Goal: Information Seeking & Learning: Learn about a topic

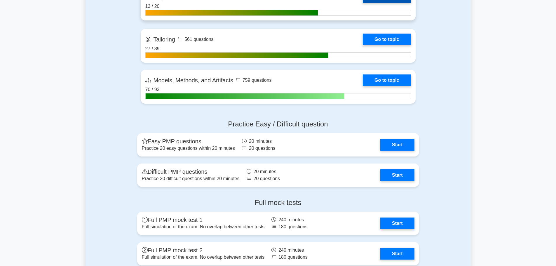
scroll to position [438, 0]
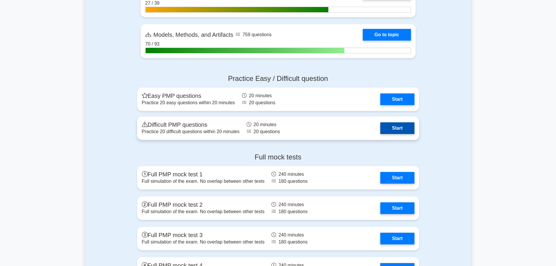
click at [404, 129] on link "Start" at bounding box center [397, 128] width 34 height 12
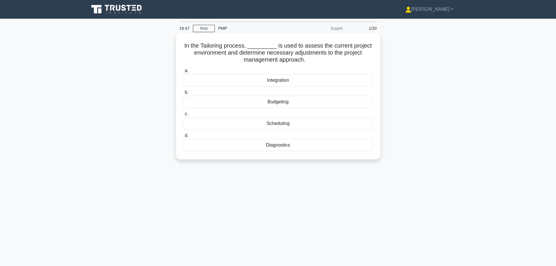
click at [300, 146] on div "Diagnostics" at bounding box center [277, 145] width 189 height 12
click at [183, 137] on input "d. Diagnostics" at bounding box center [183, 136] width 0 height 4
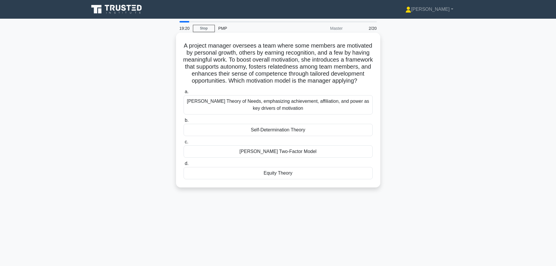
drag, startPoint x: 314, startPoint y: 91, endPoint x: 188, endPoint y: 49, distance: 132.8
click at [188, 49] on h5 "A project manager oversees a team where some members are motivated by personal …" at bounding box center [278, 63] width 190 height 43
copy h5 "A project manager oversees a team where some members are motivated by personal …"
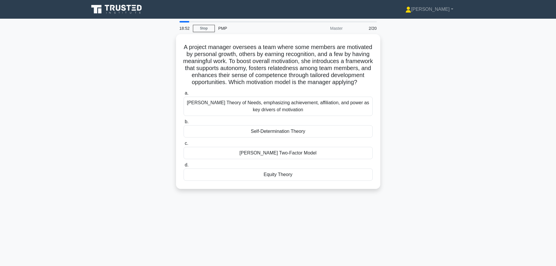
click at [141, 92] on div "A project manager oversees a team where some members are motivated by personal …" at bounding box center [277, 115] width 385 height 162
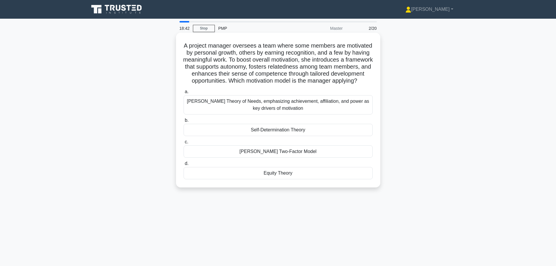
click at [267, 114] on div "McClelland's Theory of Needs, emphasizing achievement, affiliation, and power a…" at bounding box center [277, 104] width 189 height 19
click at [183, 94] on input "a. McClelland's Theory of Needs, emphasizing achievement, affiliation, and powe…" at bounding box center [183, 92] width 0 height 4
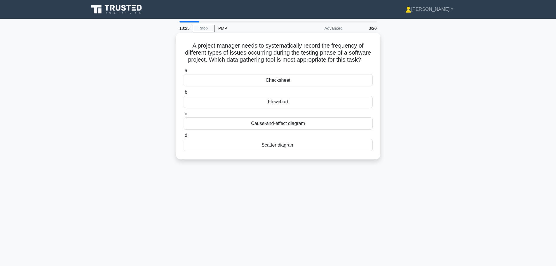
click at [250, 86] on div "Checksheet" at bounding box center [277, 80] width 189 height 12
click at [183, 73] on input "a. Checksheet" at bounding box center [183, 71] width 0 height 4
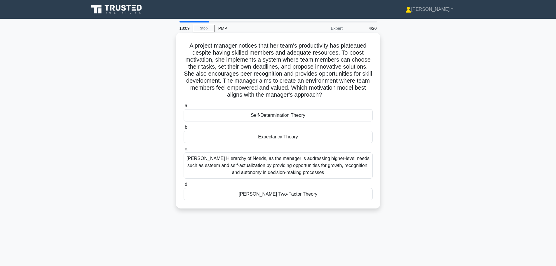
click at [265, 112] on div "Self-Determination Theory" at bounding box center [277, 115] width 189 height 12
click at [183, 108] on input "a. Self-Determination Theory" at bounding box center [183, 106] width 0 height 4
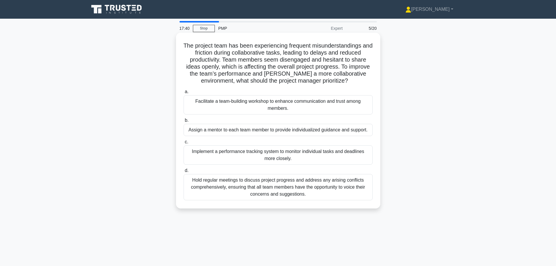
click at [265, 111] on div "Facilitate a team-building workshop to enhance communication and trust among me…" at bounding box center [277, 104] width 189 height 19
click at [183, 94] on input "a. Facilitate a team-building workshop to enhance communication and trust among…" at bounding box center [183, 92] width 0 height 4
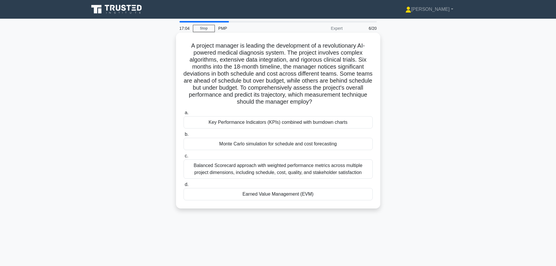
click at [291, 194] on div "Earned Value Management (EVM)" at bounding box center [277, 194] width 189 height 12
click at [183, 186] on input "d. Earned Value Management (EVM)" at bounding box center [183, 185] width 0 height 4
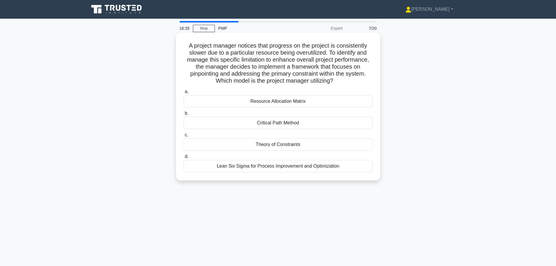
drag, startPoint x: 338, startPoint y: 84, endPoint x: 186, endPoint y: 43, distance: 157.7
click at [186, 43] on h5 "A project manager notices that progress on the project is consistently slower d…" at bounding box center [278, 63] width 190 height 43
copy h5 "A project manager notices that progress on the project is consistently slower d…"
click at [292, 144] on div "Theory of Constraints" at bounding box center [277, 144] width 189 height 12
click at [183, 137] on input "c. Theory of Constraints" at bounding box center [183, 135] width 0 height 4
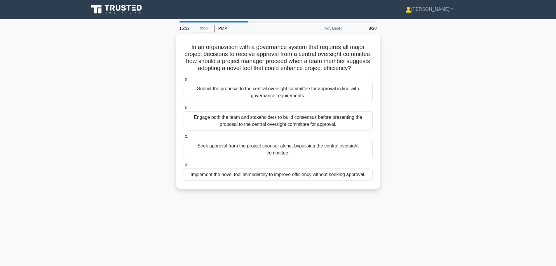
drag, startPoint x: 301, startPoint y: 132, endPoint x: 458, endPoint y: 113, distance: 158.3
click at [458, 113] on div "In an organization with a governance system that requires all major project dec…" at bounding box center [277, 115] width 385 height 162
click at [458, 114] on div "In an organization with a governance system that requires all major project dec…" at bounding box center [277, 115] width 385 height 162
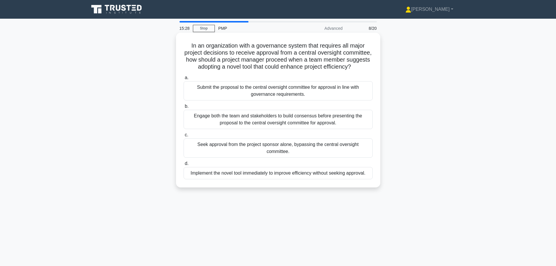
click at [329, 129] on div "Engage both the team and stakeholders to build consensus before presenting the …" at bounding box center [277, 119] width 189 height 19
click at [183, 108] on input "b. Engage both the team and stakeholders to build consensus before presenting t…" at bounding box center [183, 106] width 0 height 4
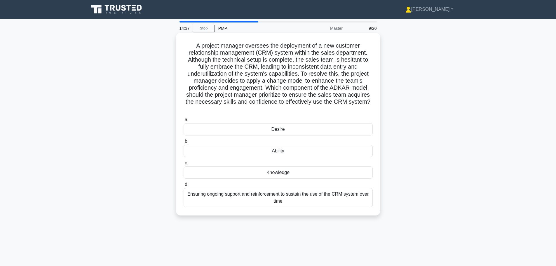
click at [310, 173] on div "Knowledge" at bounding box center [277, 172] width 189 height 12
click at [183, 165] on input "c. Knowledge" at bounding box center [183, 163] width 0 height 4
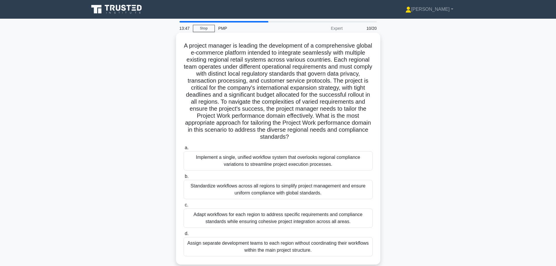
click at [303, 216] on div "Adapt workflows for each region to address specific requirements and compliance…" at bounding box center [277, 217] width 189 height 19
click at [183, 207] on input "c. Adapt workflows for each region to address specific requirements and complia…" at bounding box center [183, 205] width 0 height 4
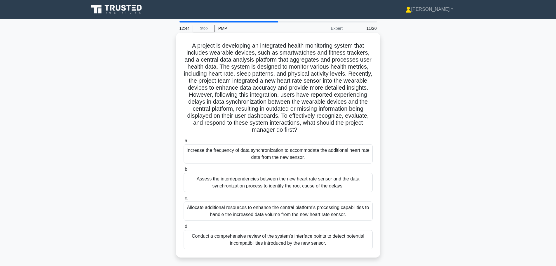
click at [313, 187] on div "Assess the interdependencies between the new heart rate sensor and the data syn…" at bounding box center [277, 182] width 189 height 19
click at [183, 171] on input "b. Assess the interdependencies between the new heart rate sensor and the data …" at bounding box center [183, 169] width 0 height 4
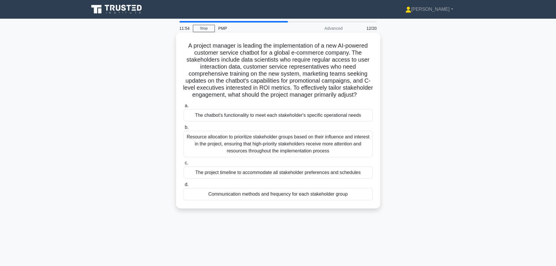
click at [309, 200] on div "Communication methods and frequency for each stakeholder group" at bounding box center [277, 194] width 189 height 12
click at [183, 186] on input "d. Communication methods and frequency for each stakeholder group" at bounding box center [183, 185] width 0 height 4
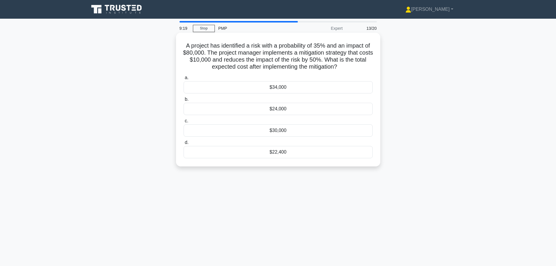
drag, startPoint x: 189, startPoint y: 43, endPoint x: 365, endPoint y: 69, distance: 177.8
click at [365, 69] on h5 "A project has identified a risk with a probability of 35% and an impact of $80,…" at bounding box center [278, 56] width 190 height 29
copy h5 "A project has identified a risk with a probability of 35% and an impact of $80,…"
click at [277, 104] on div "$24,000" at bounding box center [277, 109] width 189 height 12
click at [183, 101] on input "b. $24,000" at bounding box center [183, 99] width 0 height 4
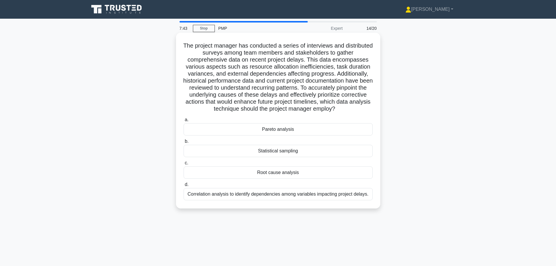
click at [296, 126] on div "Pareto analysis" at bounding box center [277, 129] width 189 height 12
click at [183, 122] on input "a. Pareto analysis" at bounding box center [183, 120] width 0 height 4
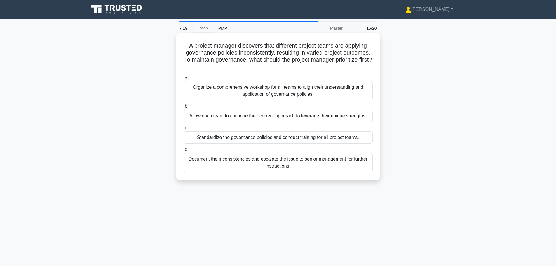
click at [307, 91] on div "Organize a comprehensive workshop for all teams to align their understanding an…" at bounding box center [277, 90] width 189 height 19
click at [183, 80] on input "a. Organize a comprehensive workshop for all teams to align their understanding…" at bounding box center [183, 78] width 0 height 4
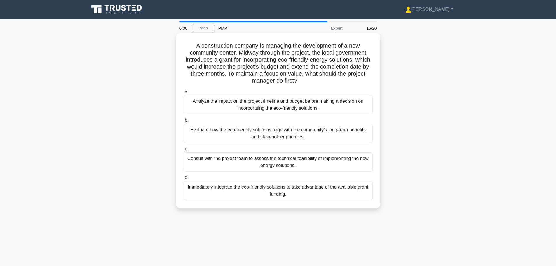
click at [310, 136] on div "Evaluate how the eco-friendly solutions align with the community’s long-term be…" at bounding box center [277, 133] width 189 height 19
click at [183, 122] on input "b. Evaluate how the eco-friendly solutions align with the community’s long-term…" at bounding box center [183, 120] width 0 height 4
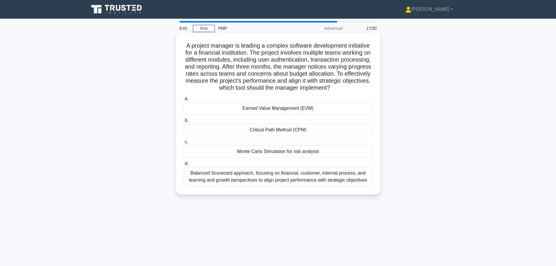
click at [310, 114] on div "Earned Value Management (EVM)" at bounding box center [277, 108] width 189 height 12
click at [183, 101] on input "a. Earned Value Management (EVM)" at bounding box center [183, 99] width 0 height 4
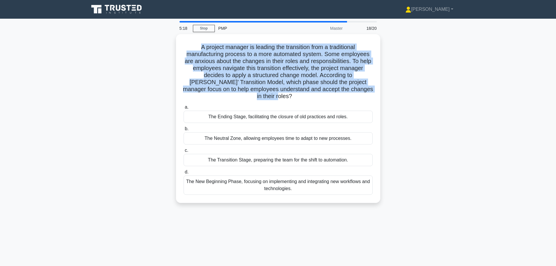
drag, startPoint x: 377, startPoint y: 92, endPoint x: 155, endPoint y: 44, distance: 227.3
click at [155, 44] on div "A project manager is leading the transition from a traditional manufacturing pr…" at bounding box center [277, 122] width 385 height 176
copy h5 "A project manager is leading the transition from a traditional manufacturing pr…"
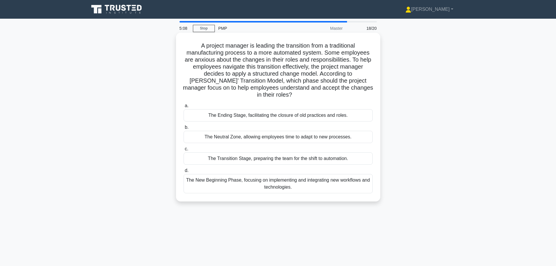
click at [314, 182] on div "The New Beginning Phase, focusing on implementing and integrating new workflows…" at bounding box center [277, 183] width 189 height 19
click at [183, 172] on input "d. The New Beginning Phase, focusing on implementing and integrating new workfl…" at bounding box center [183, 171] width 0 height 4
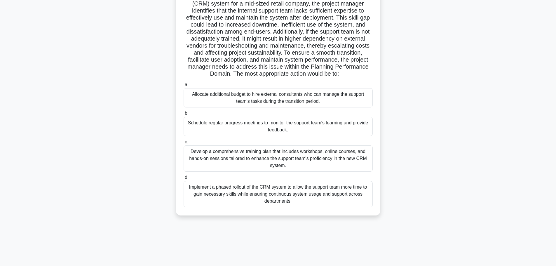
scroll to position [49, 0]
click at [300, 195] on div "Implement a phased rollout of the CRM system to allow the support team more tim…" at bounding box center [277, 194] width 189 height 26
click at [183, 179] on input "d. Implement a phased rollout of the CRM system to allow the support team more …" at bounding box center [183, 177] width 0 height 4
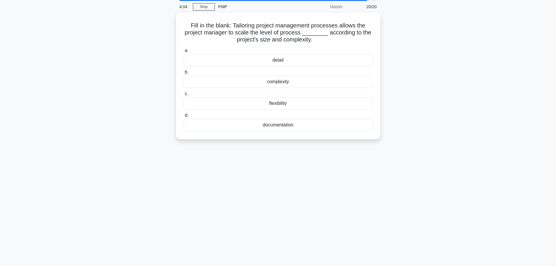
scroll to position [0, 0]
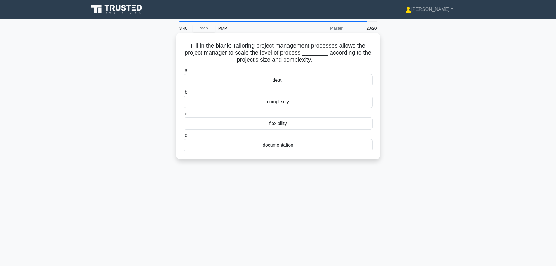
click at [286, 142] on div "documentation" at bounding box center [277, 145] width 189 height 12
click at [183, 137] on input "d. documentation" at bounding box center [183, 136] width 0 height 4
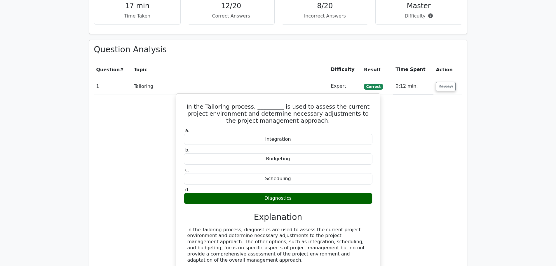
scroll to position [350, 0]
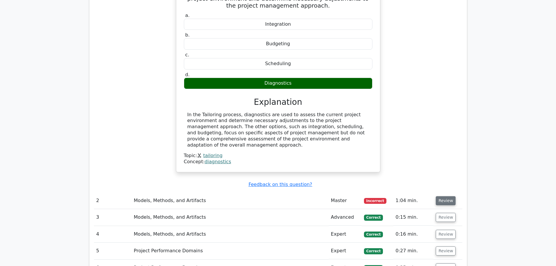
click at [449, 197] on button "Review" at bounding box center [446, 200] width 20 height 9
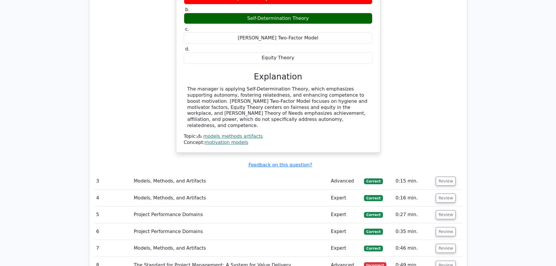
scroll to position [700, 0]
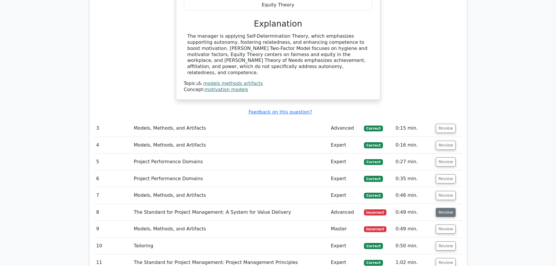
click at [439, 208] on button "Review" at bounding box center [446, 212] width 20 height 9
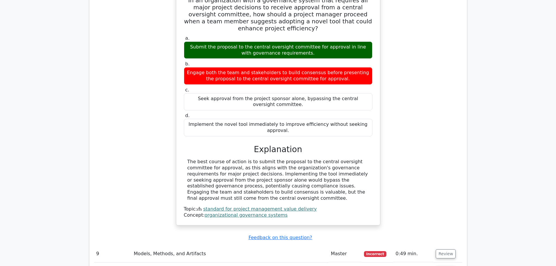
scroll to position [992, 0]
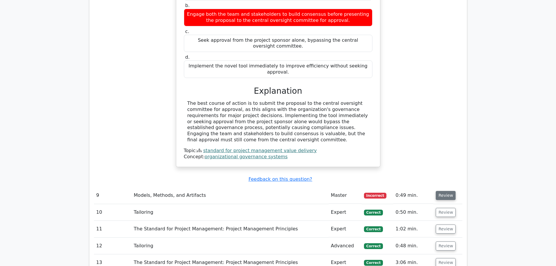
click at [444, 191] on button "Review" at bounding box center [446, 195] width 20 height 9
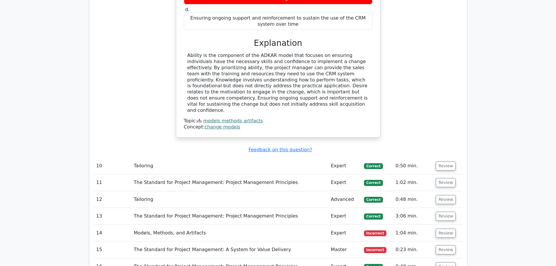
scroll to position [1371, 0]
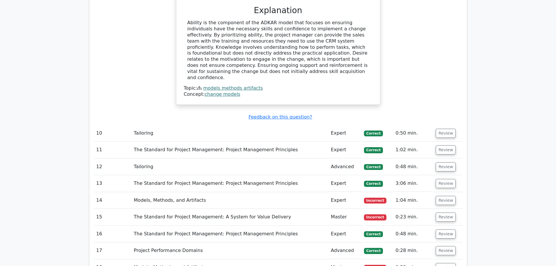
click at [433, 192] on td "Review" at bounding box center [447, 200] width 29 height 17
click at [437, 196] on button "Review" at bounding box center [446, 200] width 20 height 9
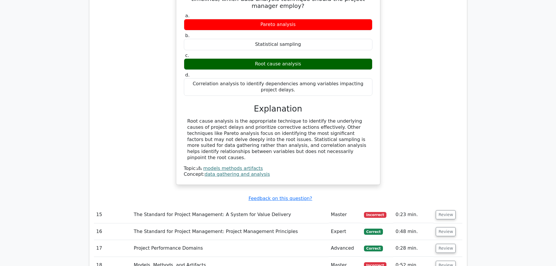
scroll to position [1663, 0]
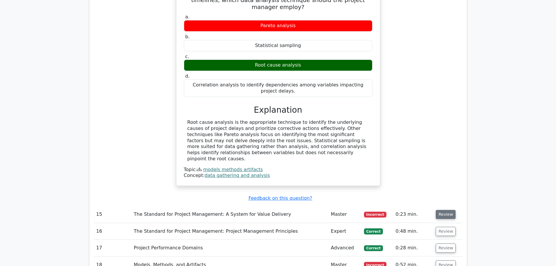
click at [437, 210] on button "Review" at bounding box center [446, 214] width 20 height 9
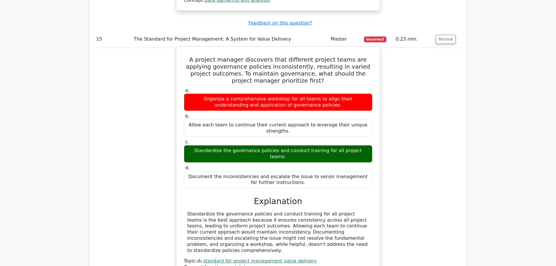
scroll to position [1867, 0]
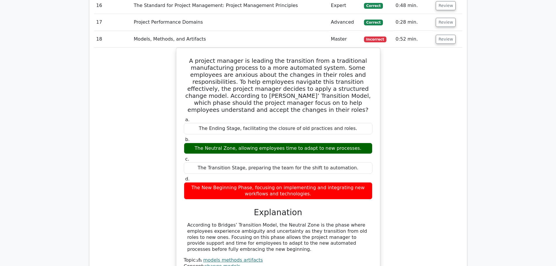
scroll to position [2130, 0]
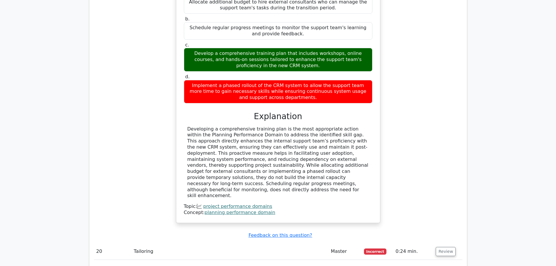
scroll to position [2576, 0]
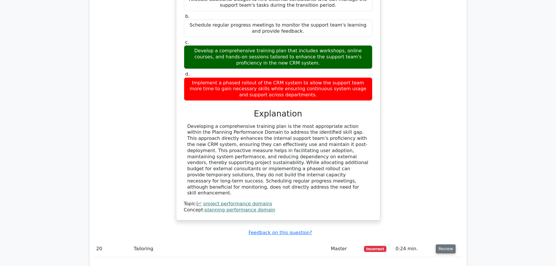
click at [446, 244] on button "Review" at bounding box center [446, 248] width 20 height 9
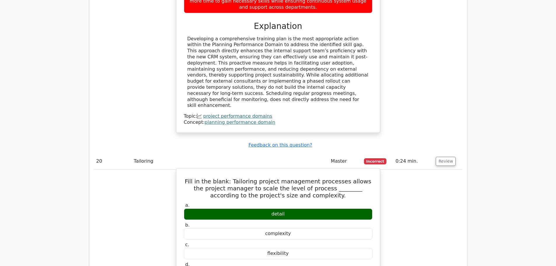
scroll to position [2784, 0]
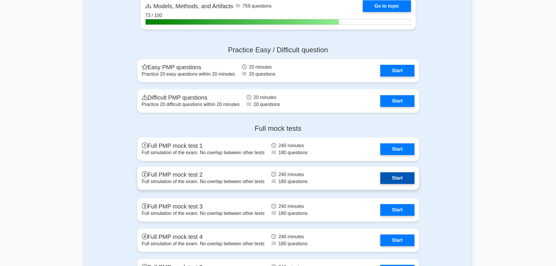
scroll to position [467, 0]
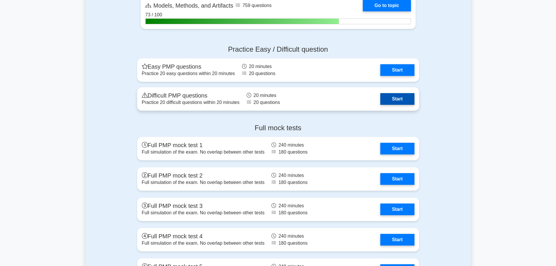
click at [380, 102] on link "Start" at bounding box center [397, 99] width 34 height 12
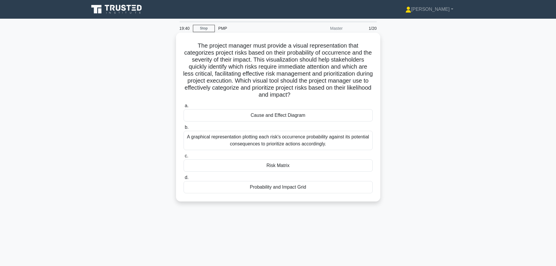
click at [258, 191] on div "Probability and Impact Grid" at bounding box center [277, 187] width 189 height 12
click at [183, 179] on input "d. Probability and Impact Grid" at bounding box center [183, 178] width 0 height 4
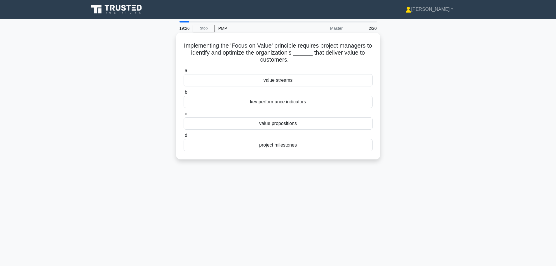
click at [284, 126] on div "value propositions" at bounding box center [277, 123] width 189 height 12
click at [183, 116] on input "c. value propositions" at bounding box center [183, 114] width 0 height 4
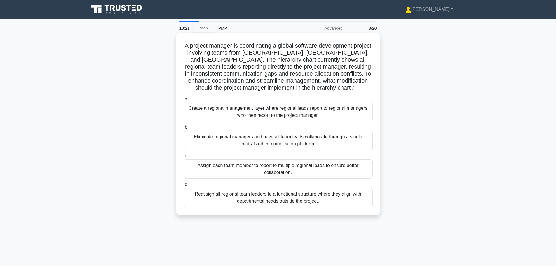
click at [304, 118] on div "Create a regional management layer where regional leads report to regional mana…" at bounding box center [277, 111] width 189 height 19
click at [183, 101] on input "a. Create a regional management layer where regional leads report to regional m…" at bounding box center [183, 99] width 0 height 4
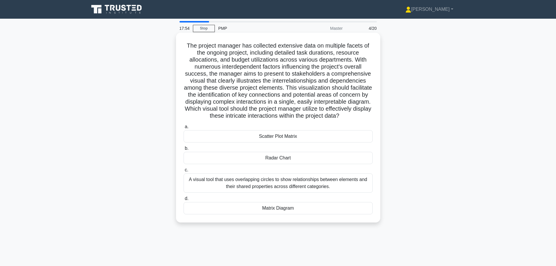
click at [283, 142] on div "Scatter Plot Matrix" at bounding box center [277, 136] width 189 height 12
click at [183, 129] on input "a. Scatter Plot Matrix" at bounding box center [183, 127] width 0 height 4
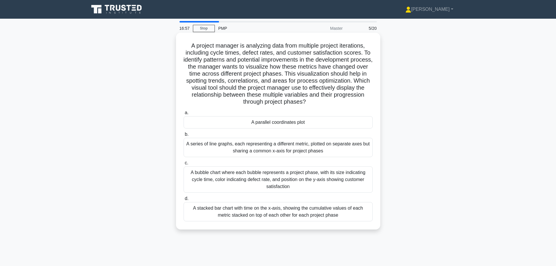
click at [319, 125] on div "A parallel coordinates plot" at bounding box center [277, 122] width 189 height 12
click at [183, 115] on input "a. A parallel coordinates plot" at bounding box center [183, 113] width 0 height 4
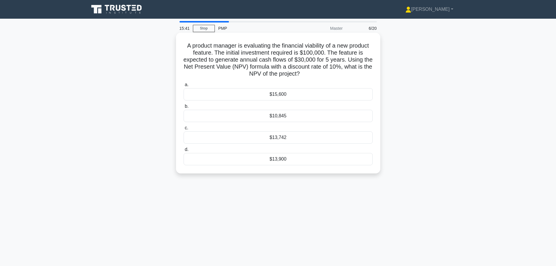
drag, startPoint x: 275, startPoint y: 69, endPoint x: 184, endPoint y: 43, distance: 93.9
click at [184, 43] on h5 "A product manager is evaluating the financial viability of a new product featur…" at bounding box center [278, 60] width 190 height 36
copy h5 "A product manager is evaluating the financial viability of a new product featur…"
click at [275, 92] on div "$15,600" at bounding box center [277, 94] width 189 height 12
click at [183, 87] on input "a. $15,600" at bounding box center [183, 85] width 0 height 4
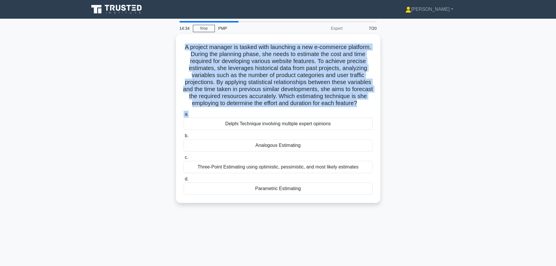
drag, startPoint x: 303, startPoint y: 115, endPoint x: 173, endPoint y: 46, distance: 147.2
click at [173, 46] on div "A project manager is tasked with launching a new e-commerce platform. During th…" at bounding box center [277, 122] width 385 height 176
copy div "A project manager is tasked with launching a new e-commerce platform. During th…"
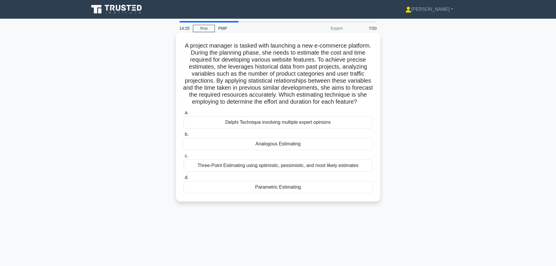
click at [265, 193] on div "Parametric Estimating" at bounding box center [277, 187] width 189 height 12
click at [183, 179] on input "d. Parametric Estimating" at bounding box center [183, 178] width 0 height 4
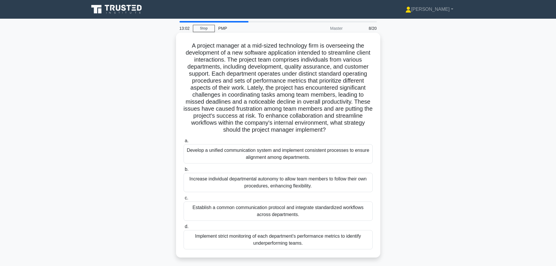
click at [244, 157] on div "Develop a unified communication system and implement consistent processes to en…" at bounding box center [277, 153] width 189 height 19
click at [183, 143] on input "a. Develop a unified communication system and implement consistent processes to…" at bounding box center [183, 141] width 0 height 4
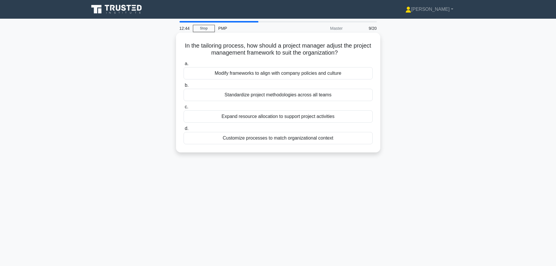
click at [307, 139] on div "Customize processes to match organizational context" at bounding box center [277, 138] width 189 height 12
click at [183, 130] on input "d. Customize processes to match organizational context" at bounding box center [183, 129] width 0 height 4
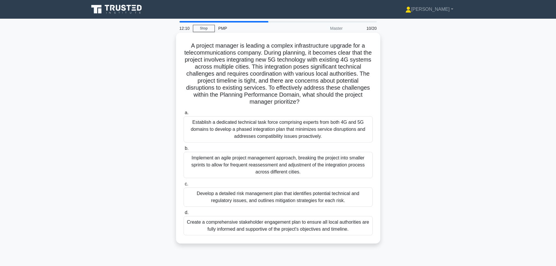
click at [283, 161] on div "Implement an agile project management approach, breaking the project into small…" at bounding box center [277, 165] width 189 height 26
click at [183, 150] on input "b. Implement an agile project management approach, breaking the project into sm…" at bounding box center [183, 148] width 0 height 4
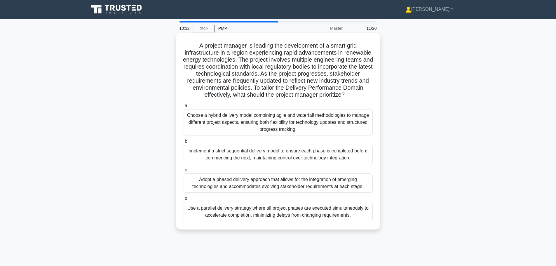
click at [286, 187] on div "Adopt a phased delivery approach that allows for the integration of emerging te…" at bounding box center [277, 182] width 189 height 19
click at [183, 172] on input "c. Adopt a phased delivery approach that allows for the integration of emerging…" at bounding box center [183, 170] width 0 height 4
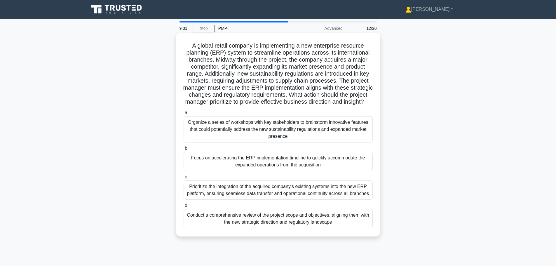
click at [291, 142] on div "Organize a series of workshops with key stakeholders to brainstorm innovative f…" at bounding box center [277, 129] width 189 height 26
click at [183, 115] on input "a. Organize a series of workshops with key stakeholders to brainstorm innovativ…" at bounding box center [183, 113] width 0 height 4
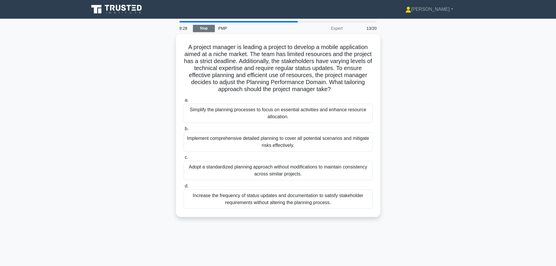
click at [209, 31] on link "Stop" at bounding box center [204, 28] width 22 height 7
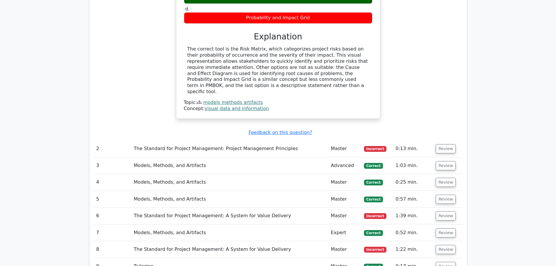
scroll to position [467, 0]
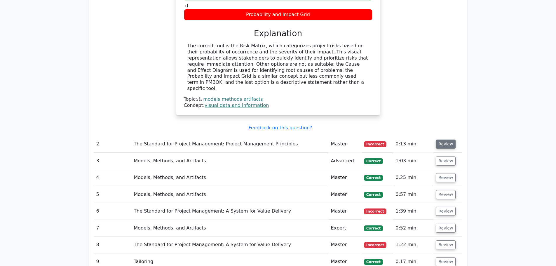
click at [449, 139] on button "Review" at bounding box center [446, 143] width 20 height 9
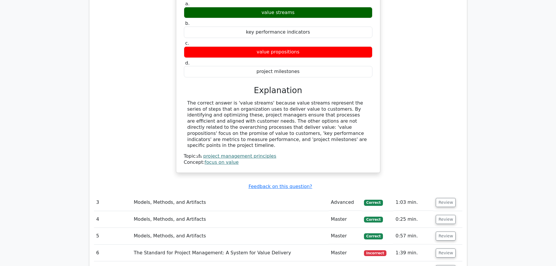
scroll to position [700, 0]
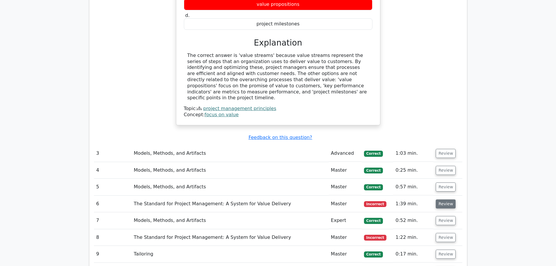
click at [442, 199] on button "Review" at bounding box center [446, 203] width 20 height 9
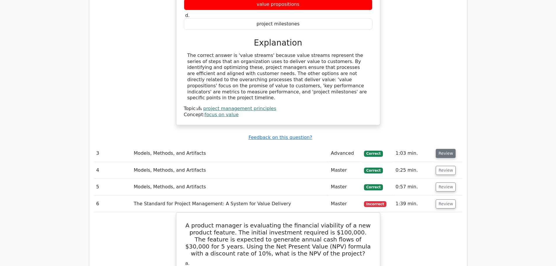
click at [439, 149] on button "Review" at bounding box center [446, 153] width 20 height 9
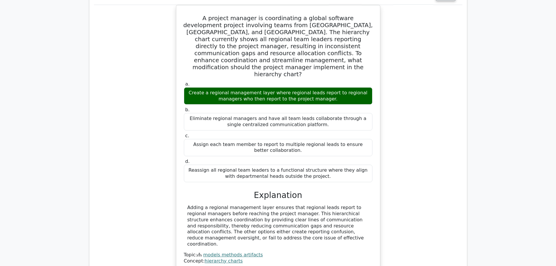
scroll to position [934, 0]
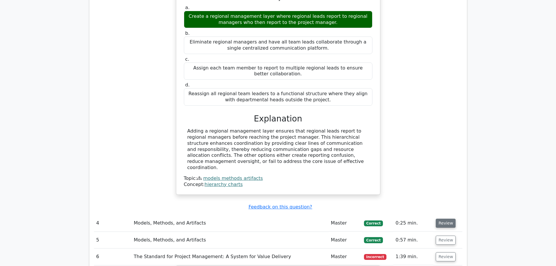
click at [443, 219] on button "Review" at bounding box center [446, 223] width 20 height 9
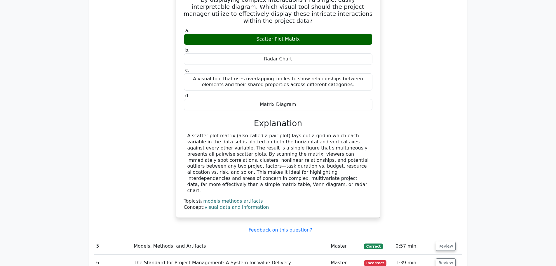
scroll to position [1254, 0]
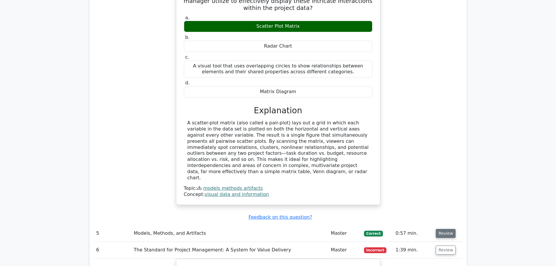
click at [444, 229] on button "Review" at bounding box center [446, 233] width 20 height 9
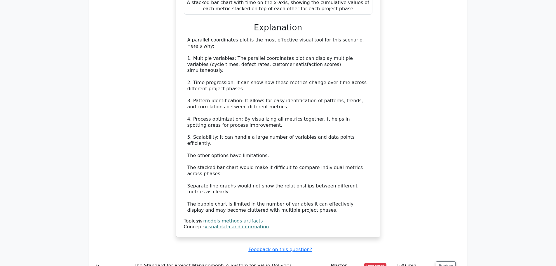
scroll to position [1721, 0]
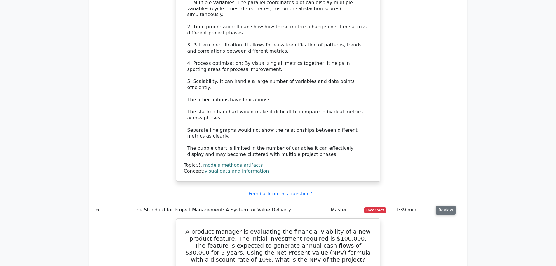
click at [436, 205] on button "Review" at bounding box center [446, 209] width 20 height 9
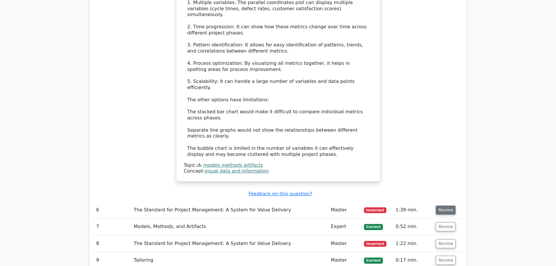
click at [437, 205] on button "Review" at bounding box center [446, 209] width 20 height 9
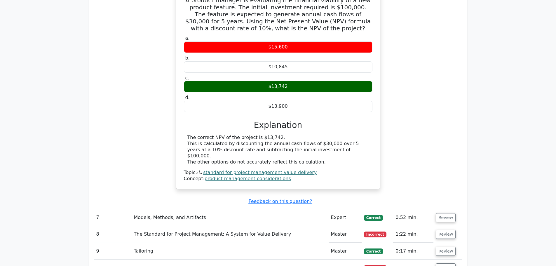
scroll to position [1955, 0]
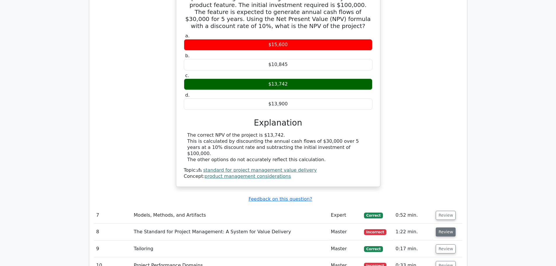
click at [450, 227] on button "Review" at bounding box center [446, 231] width 20 height 9
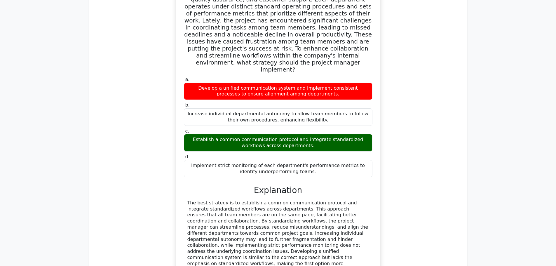
scroll to position [2305, 0]
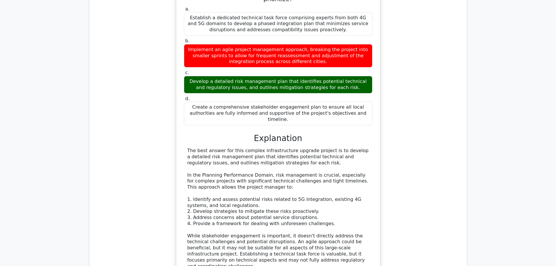
scroll to position [2742, 0]
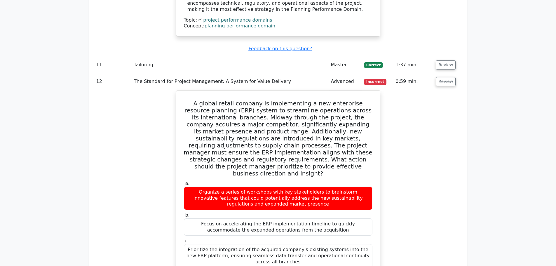
scroll to position [3228, 0]
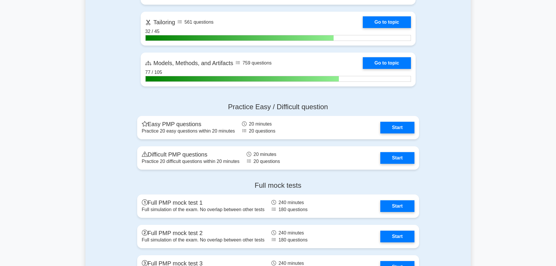
scroll to position [406, 0]
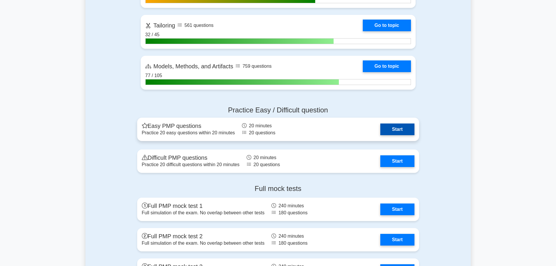
click at [385, 132] on link "Start" at bounding box center [397, 129] width 34 height 12
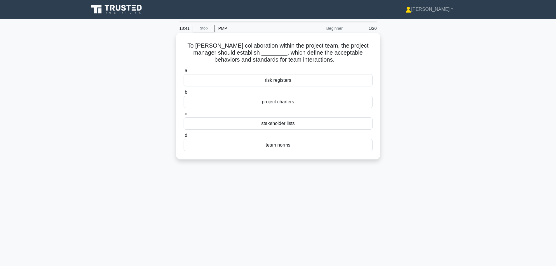
click at [284, 143] on div "team norms" at bounding box center [277, 145] width 189 height 12
click at [183, 137] on input "d. team norms" at bounding box center [183, 136] width 0 height 4
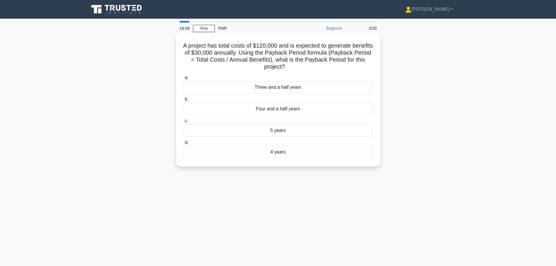
click at [247, 152] on div "4 years" at bounding box center [277, 152] width 189 height 12
click at [183, 144] on input "d. 4 years" at bounding box center [183, 143] width 0 height 4
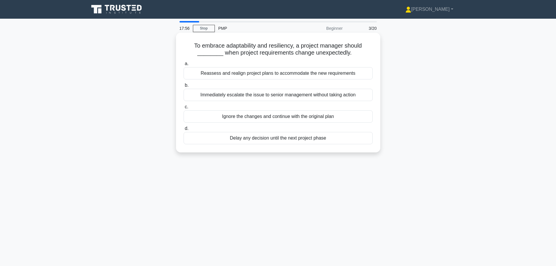
click at [209, 70] on div "Reassess and realign project plans to accommodate the new requirements" at bounding box center [277, 73] width 189 height 12
click at [183, 66] on input "a. Reassess and realign project plans to accommodate the new requirements" at bounding box center [183, 64] width 0 height 4
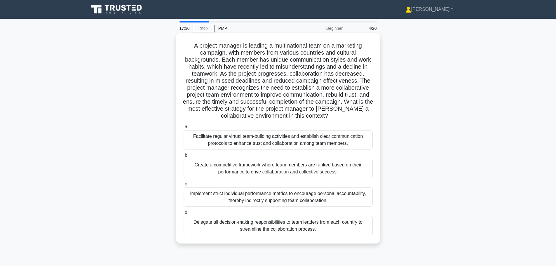
click at [295, 143] on div "Facilitate regular virtual team-building activities and establish clear communi…" at bounding box center [277, 139] width 189 height 19
click at [183, 129] on input "a. Facilitate regular virtual team-building activities and establish clear comm…" at bounding box center [183, 127] width 0 height 4
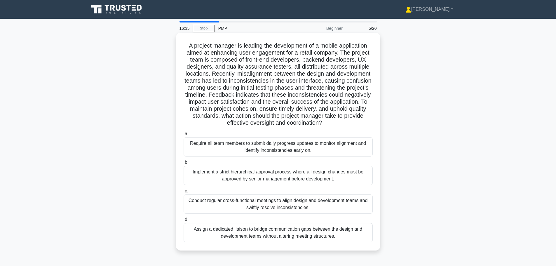
click at [277, 204] on div "Conduct regular cross-functional meetings to align design and development teams…" at bounding box center [277, 203] width 189 height 19
click at [183, 193] on input "c. Conduct regular cross-functional meetings to align design and development te…" at bounding box center [183, 191] width 0 height 4
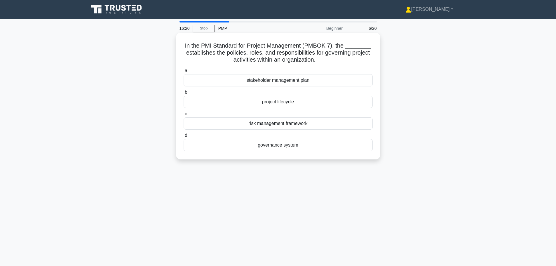
click at [287, 144] on div "governance system" at bounding box center [277, 145] width 189 height 12
click at [183, 137] on input "d. governance system" at bounding box center [183, 136] width 0 height 4
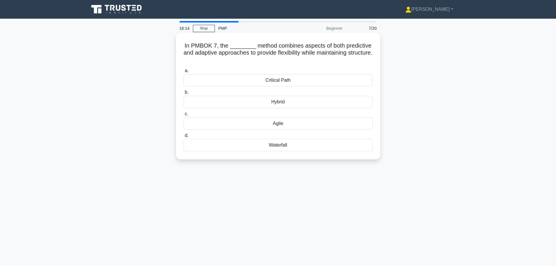
click at [275, 104] on div "Hybrid" at bounding box center [277, 102] width 189 height 12
click at [183, 94] on input "b. Hybrid" at bounding box center [183, 92] width 0 height 4
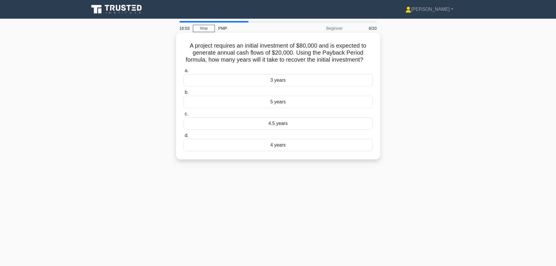
click at [279, 151] on div "4 years" at bounding box center [277, 145] width 189 height 12
click at [183, 137] on input "d. 4 years" at bounding box center [183, 136] width 0 height 4
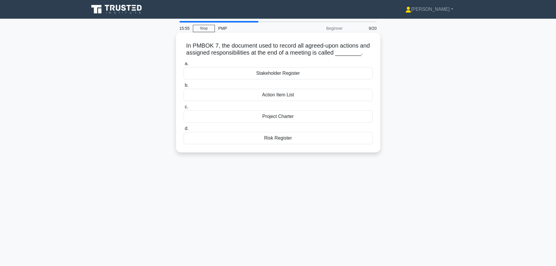
click at [270, 99] on div "Action Item List" at bounding box center [277, 95] width 189 height 12
click at [183, 87] on input "b. Action Item List" at bounding box center [183, 85] width 0 height 4
click at [280, 116] on div "Fixed-Price Contract" at bounding box center [277, 116] width 189 height 12
click at [183, 109] on input "c. Fixed-Price Contract" at bounding box center [183, 107] width 0 height 4
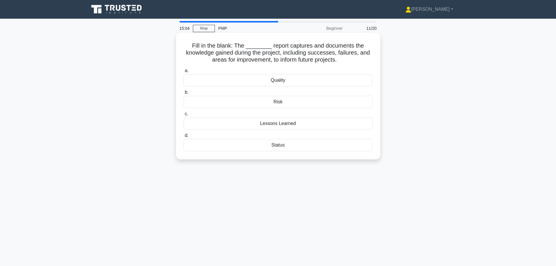
click at [290, 80] on div "Quality" at bounding box center [277, 80] width 189 height 12
click at [183, 73] on input "a. Quality" at bounding box center [183, 71] width 0 height 4
click at [261, 144] on div "Hybrid" at bounding box center [277, 145] width 189 height 12
click at [183, 137] on input "d. Hybrid" at bounding box center [183, 136] width 0 height 4
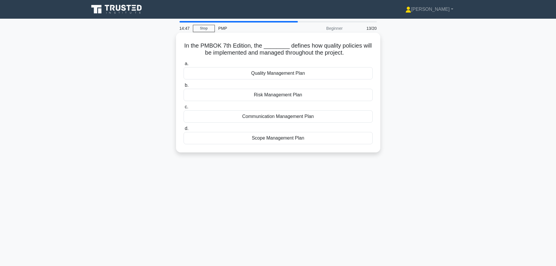
click at [259, 72] on div "Quality Management Plan" at bounding box center [277, 73] width 189 height 12
click at [183, 66] on input "a. Quality Management Plan" at bounding box center [183, 64] width 0 height 4
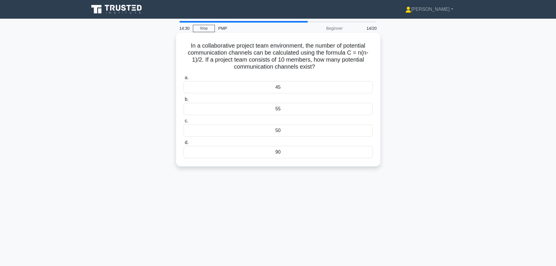
click at [295, 89] on div "45" at bounding box center [277, 87] width 189 height 12
click at [183, 80] on input "a. 45" at bounding box center [183, 78] width 0 height 4
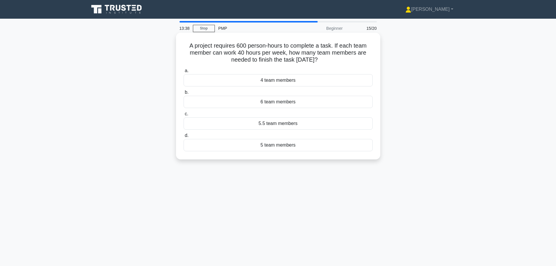
click at [286, 147] on div "5 team members" at bounding box center [277, 145] width 189 height 12
click at [183, 137] on input "d. 5 team members" at bounding box center [183, 136] width 0 height 4
click at [285, 145] on div "Information flow mapping" at bounding box center [277, 145] width 189 height 12
click at [183, 137] on input "d. Information flow mapping" at bounding box center [183, 136] width 0 height 4
click at [300, 149] on div "context" at bounding box center [277, 145] width 189 height 12
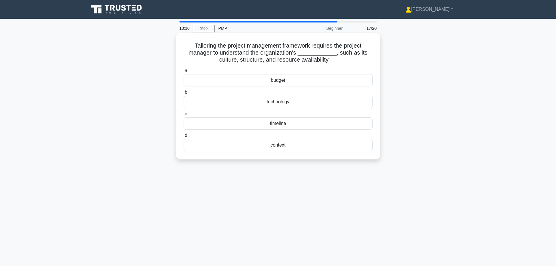
click at [183, 137] on input "d. context" at bounding box center [183, 136] width 0 height 4
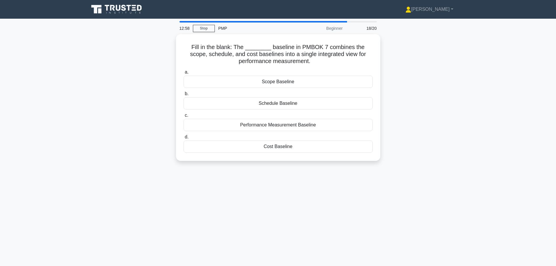
drag, startPoint x: 284, startPoint y: 79, endPoint x: 422, endPoint y: 120, distance: 144.7
click at [422, 120] on div "Fill in the blank: The ________ baseline in PMBOK 7 combines the scope, schedul…" at bounding box center [277, 101] width 385 height 134
click at [291, 123] on div "Performance Measurement Baseline" at bounding box center [277, 123] width 189 height 12
click at [183, 116] on input "c. Performance Measurement Baseline" at bounding box center [183, 114] width 0 height 4
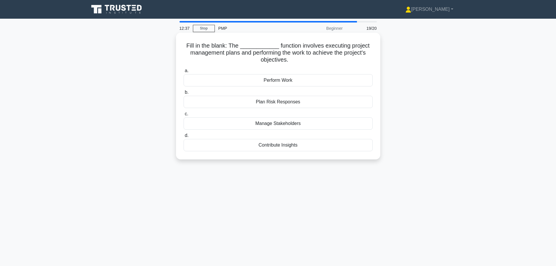
click at [302, 81] on div "Perform Work" at bounding box center [277, 80] width 189 height 12
click at [183, 73] on input "a. Perform Work" at bounding box center [183, 71] width 0 height 4
click at [268, 103] on div "Trend Analysis" at bounding box center [277, 102] width 189 height 12
click at [183, 94] on input "b. Trend Analysis" at bounding box center [183, 92] width 0 height 4
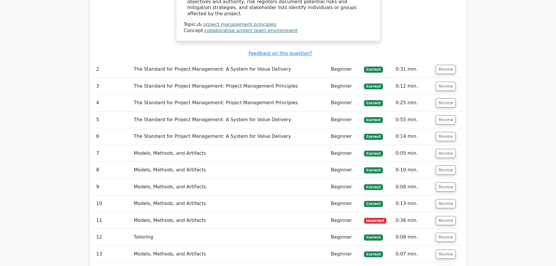
scroll to position [525, 0]
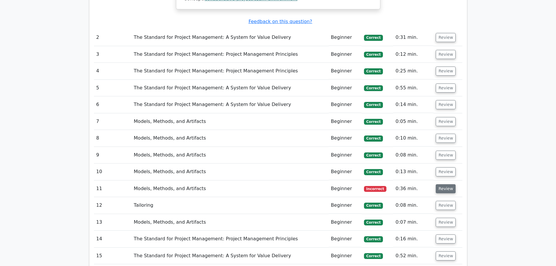
click at [439, 184] on button "Review" at bounding box center [446, 188] width 20 height 9
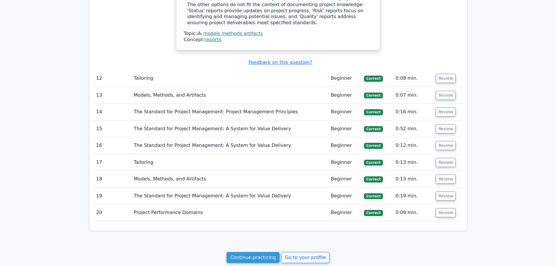
scroll to position [875, 0]
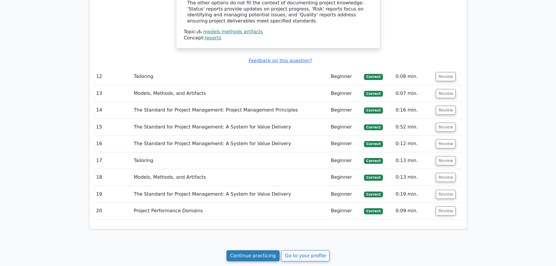
click at [258, 252] on link "Continue practicing" at bounding box center [252, 255] width 53 height 11
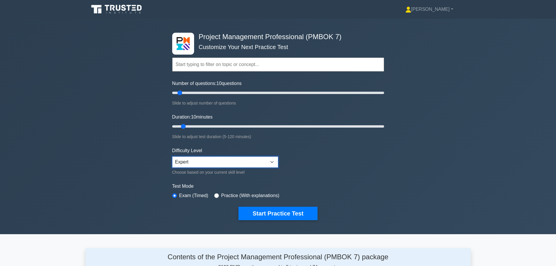
click at [201, 160] on select "Beginner Intermediate Expert" at bounding box center [225, 161] width 106 height 11
click at [241, 165] on select "Beginner Intermediate Expert" at bounding box center [225, 161] width 106 height 11
select select "intermediate"
click at [172, 156] on select "Beginner Intermediate Expert" at bounding box center [225, 161] width 106 height 11
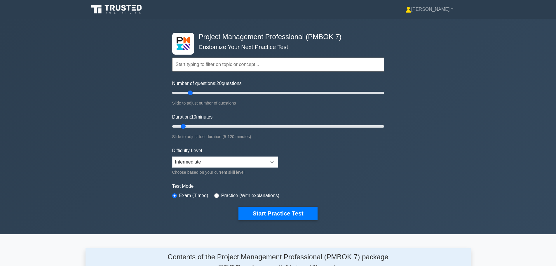
drag, startPoint x: 180, startPoint y: 92, endPoint x: 192, endPoint y: 93, distance: 12.0
type input "20"
click at [192, 93] on input "Number of questions: 20 questions" at bounding box center [278, 92] width 212 height 7
drag, startPoint x: 185, startPoint y: 127, endPoint x: 198, endPoint y: 125, distance: 13.2
type input "20"
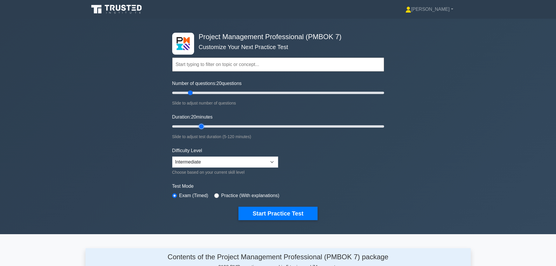
click at [198, 125] on input "Duration: 20 minutes" at bounding box center [278, 126] width 212 height 7
drag, startPoint x: 190, startPoint y: 95, endPoint x: 205, endPoint y: 96, distance: 14.9
click at [205, 96] on input "Number of questions: 30 questions" at bounding box center [278, 92] width 212 height 7
drag, startPoint x: 205, startPoint y: 91, endPoint x: 200, endPoint y: 92, distance: 4.2
type input "30"
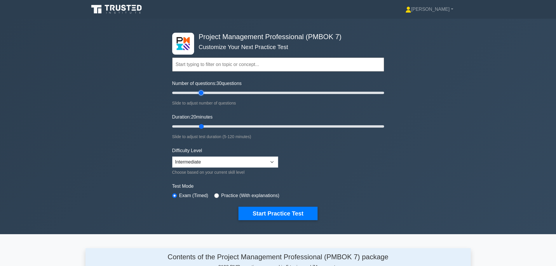
click at [200, 92] on input "Number of questions: 30 questions" at bounding box center [278, 92] width 212 height 7
drag, startPoint x: 202, startPoint y: 126, endPoint x: 216, endPoint y: 125, distance: 14.3
type input "30"
click at [216, 125] on input "Duration: 30 minutes" at bounding box center [278, 126] width 212 height 7
click at [256, 209] on button "Start Practice Test" at bounding box center [277, 213] width 79 height 13
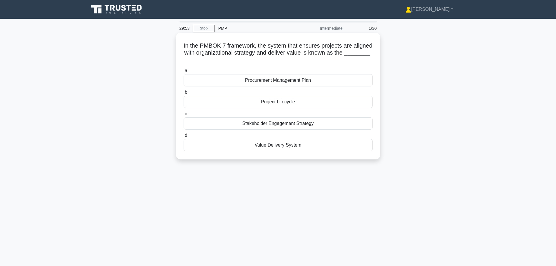
click at [303, 149] on div "Value Delivery System" at bounding box center [277, 145] width 189 height 12
click at [183, 137] on input "d. Value Delivery System" at bounding box center [183, 136] width 0 height 4
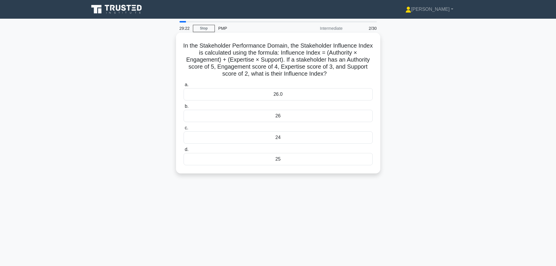
click at [290, 117] on div "26" at bounding box center [277, 116] width 189 height 12
click at [183, 108] on input "b. 26" at bounding box center [183, 106] width 0 height 4
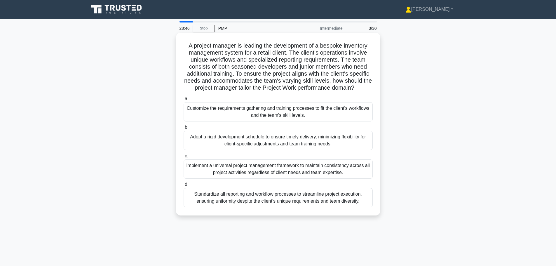
click at [242, 111] on div "Customize the requirements gathering and training processes to fit the client's…" at bounding box center [277, 111] width 189 height 19
click at [183, 101] on input "a. Customize the requirements gathering and training processes to fit the clien…" at bounding box center [183, 99] width 0 height 4
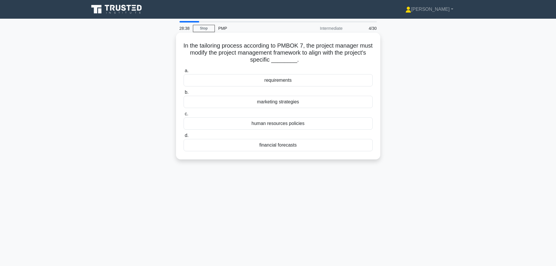
click at [259, 81] on div "requirements" at bounding box center [277, 80] width 189 height 12
click at [183, 73] on input "a. requirements" at bounding box center [183, 71] width 0 height 4
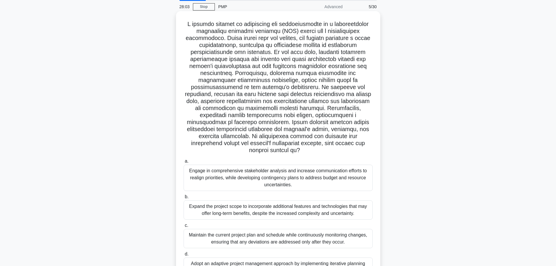
scroll to position [58, 0]
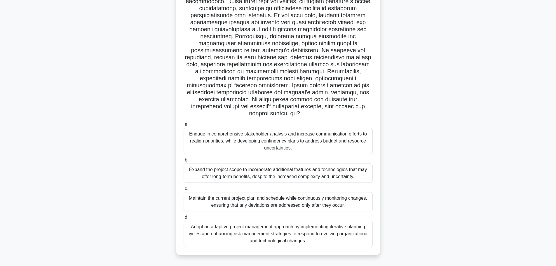
click at [232, 237] on div "Adopt an adaptive project management approach by implementing iterative plannin…" at bounding box center [277, 234] width 189 height 26
click at [183, 219] on input "d. Adopt an adaptive project management approach by implementing iterative plan…" at bounding box center [183, 217] width 0 height 4
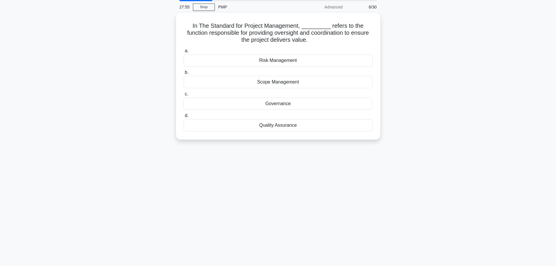
scroll to position [0, 0]
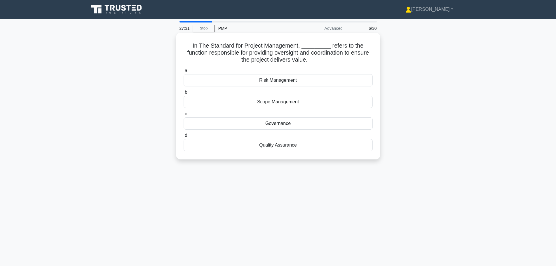
click at [284, 148] on div "Quality Assurance" at bounding box center [277, 145] width 189 height 12
click at [183, 137] on input "d. Quality Assurance" at bounding box center [183, 136] width 0 height 4
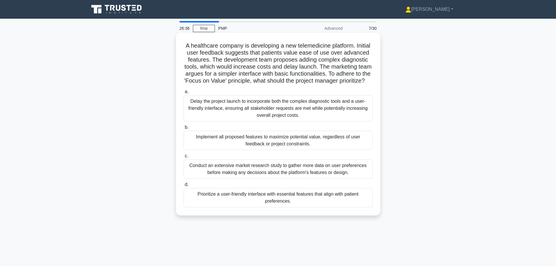
click at [274, 172] on div "Conduct an extensive market research study to gather more data on user preferen…" at bounding box center [277, 168] width 189 height 19
click at [183, 158] on input "c. Conduct an extensive market research study to gather more data on user prefe…" at bounding box center [183, 156] width 0 height 4
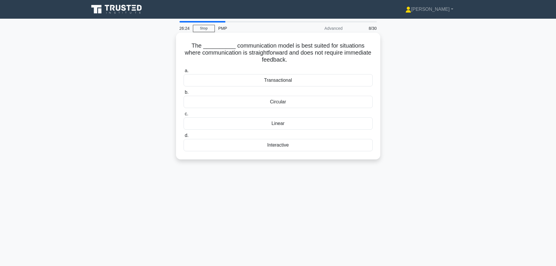
click at [277, 125] on div "Linear" at bounding box center [277, 123] width 189 height 12
click at [183, 116] on input "c. Linear" at bounding box center [183, 114] width 0 height 4
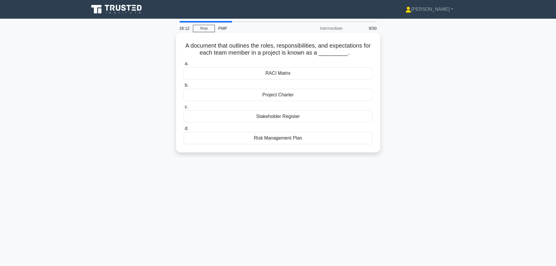
click at [286, 116] on div "Stakeholder Register" at bounding box center [277, 116] width 189 height 12
click at [183, 109] on input "c. Stakeholder Register" at bounding box center [183, 107] width 0 height 4
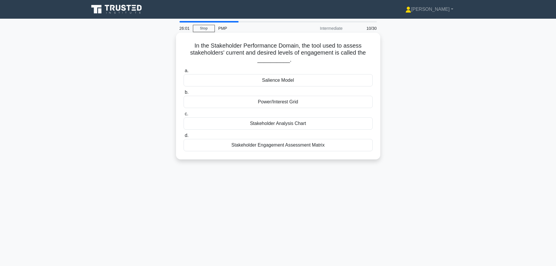
click at [296, 146] on div "Stakeholder Engagement Assessment Matrix" at bounding box center [277, 145] width 189 height 12
click at [183, 137] on input "d. Stakeholder Engagement Assessment Matrix" at bounding box center [183, 136] width 0 height 4
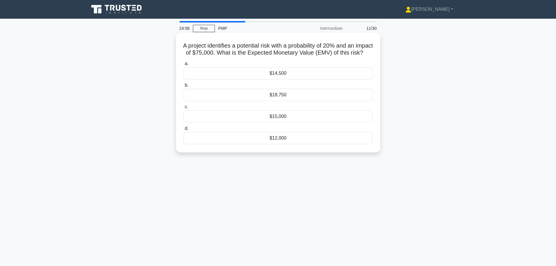
click at [281, 121] on div "$15,000" at bounding box center [277, 116] width 189 height 12
click at [183, 109] on input "c. $15,000" at bounding box center [183, 107] width 0 height 4
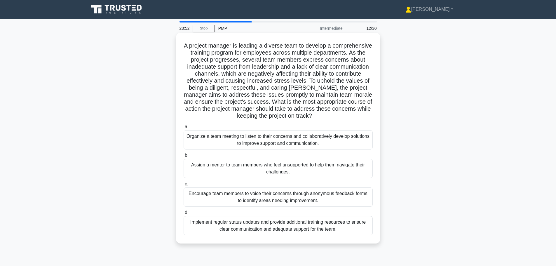
click at [255, 228] on div "Implement regular status updates and provide additional training resources to e…" at bounding box center [277, 225] width 189 height 19
click at [183, 214] on input "d. Implement regular status updates and provide additional training resources t…" at bounding box center [183, 213] width 0 height 4
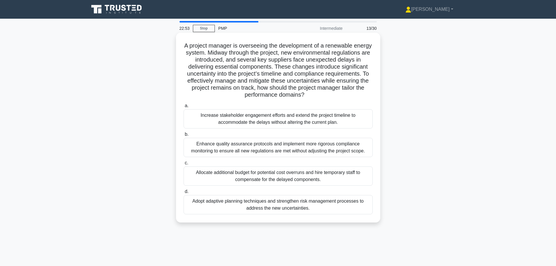
click at [266, 209] on div "Adopt adaptive planning techniques and strengthen risk management processes to …" at bounding box center [277, 204] width 189 height 19
click at [183, 193] on input "d. Adopt adaptive planning techniques and strengthen risk management processes …" at bounding box center [183, 192] width 0 height 4
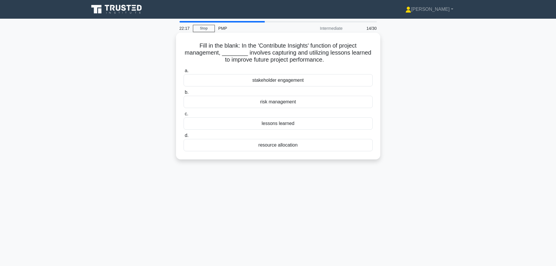
click at [279, 123] on div "lessons learned" at bounding box center [277, 123] width 189 height 12
click at [183, 116] on input "c. lessons learned" at bounding box center [183, 114] width 0 height 4
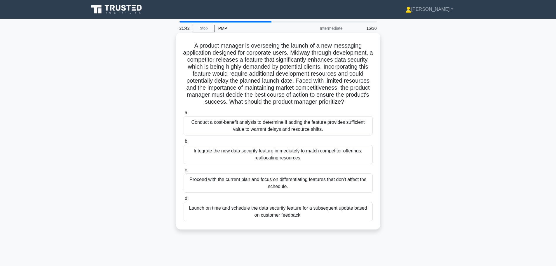
click at [311, 135] on div "Conduct a cost-benefit analysis to determine if adding the feature provides suf…" at bounding box center [277, 125] width 189 height 19
click at [295, 132] on div "Conduct a cost-benefit analysis to determine if adding the feature provides suf…" at bounding box center [277, 125] width 189 height 19
click at [183, 115] on input "a. Conduct a cost-benefit analysis to determine if adding the feature provides …" at bounding box center [183, 113] width 0 height 4
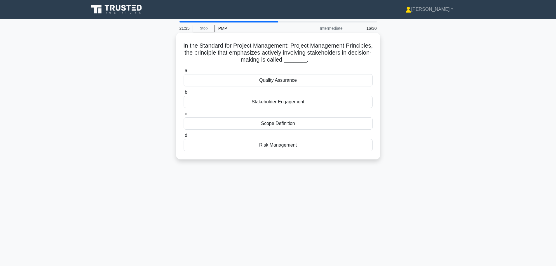
click at [305, 104] on div "Stakeholder Engagement" at bounding box center [277, 102] width 189 height 12
click at [183, 94] on input "b. Stakeholder Engagement" at bounding box center [183, 92] width 0 height 4
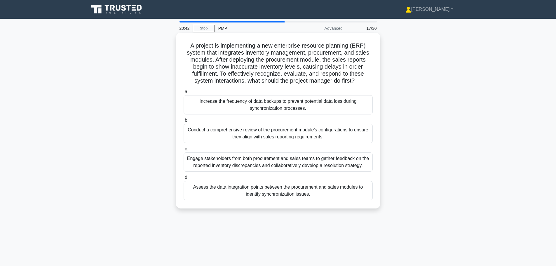
click at [261, 193] on div "Assess the data integration points between the procurement and sales modules to…" at bounding box center [277, 190] width 189 height 19
click at [183, 179] on input "d. Assess the data integration points between the procurement and sales modules…" at bounding box center [183, 178] width 0 height 4
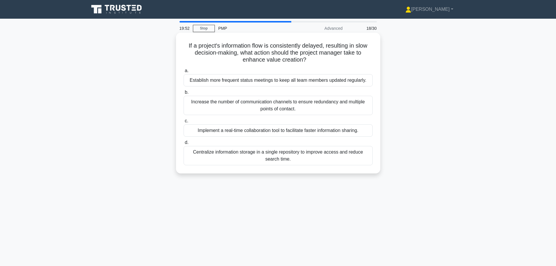
click at [262, 133] on div "Implement a real-time collaboration tool to facilitate faster information shari…" at bounding box center [277, 130] width 189 height 12
click at [183, 123] on input "c. Implement a real-time collaboration tool to facilitate faster information sh…" at bounding box center [183, 121] width 0 height 4
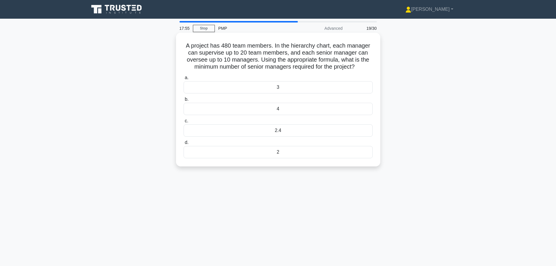
click at [280, 90] on div "3" at bounding box center [277, 87] width 189 height 12
click at [183, 80] on input "a. 3" at bounding box center [183, 78] width 0 height 4
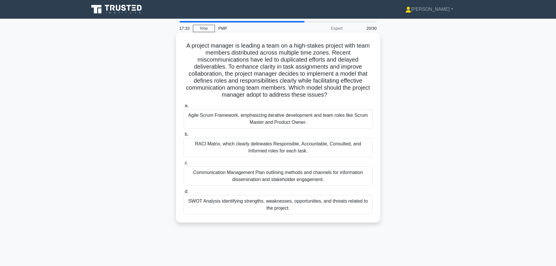
click at [282, 152] on div "RACI Matrix, which clearly delineates Responsible, Accountable, Consulted, and …" at bounding box center [277, 147] width 189 height 19
click at [183, 136] on input "b. RACI Matrix, which clearly delineates Responsible, Accountable, Consulted, a…" at bounding box center [183, 134] width 0 height 4
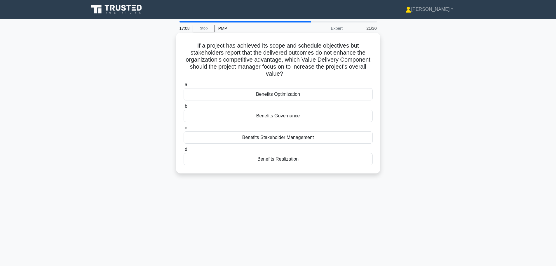
click at [264, 93] on div "Benefits Optimization" at bounding box center [277, 94] width 189 height 12
click at [183, 87] on input "a. Benefits Optimization" at bounding box center [183, 85] width 0 height 4
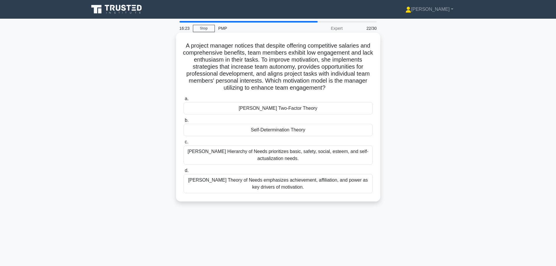
drag, startPoint x: 189, startPoint y: 46, endPoint x: 370, endPoint y: 90, distance: 185.7
click at [370, 90] on h5 "A project manager notices that despite offering competitive salaries and compre…" at bounding box center [278, 67] width 190 height 50
copy h5 "A project manager notices that despite offering competitive salaries and compre…"
click at [307, 111] on div "Herzberg's Two-Factor Theory" at bounding box center [277, 108] width 189 height 12
click at [183, 101] on input "a. Herzberg's Two-Factor Theory" at bounding box center [183, 99] width 0 height 4
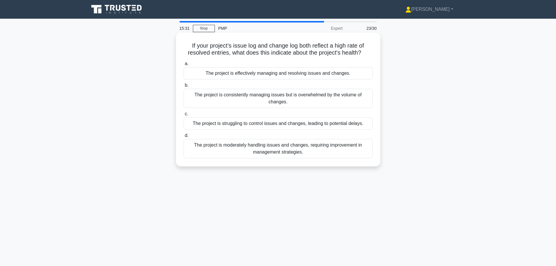
click at [303, 73] on div "The project is effectively managing and resolving issues and changes." at bounding box center [277, 73] width 189 height 12
click at [183, 66] on input "a. The project is effectively managing and resolving issues and changes." at bounding box center [183, 64] width 0 height 4
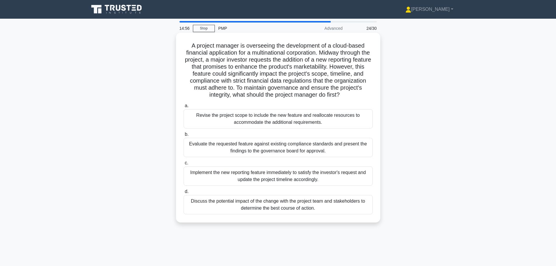
click at [312, 147] on div "Evaluate the requested feature against existing compliance standards and presen…" at bounding box center [277, 147] width 189 height 19
click at [183, 136] on input "b. Evaluate the requested feature against existing compliance standards and pre…" at bounding box center [183, 134] width 0 height 4
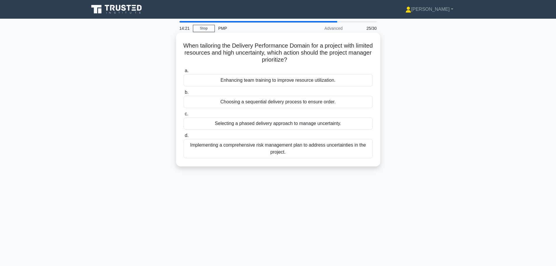
click at [309, 148] on div "Implementing a comprehensive risk management plan to address uncertainties in t…" at bounding box center [277, 148] width 189 height 19
click at [183, 137] on input "d. Implementing a comprehensive risk management plan to address uncertainties i…" at bounding box center [183, 136] width 0 height 4
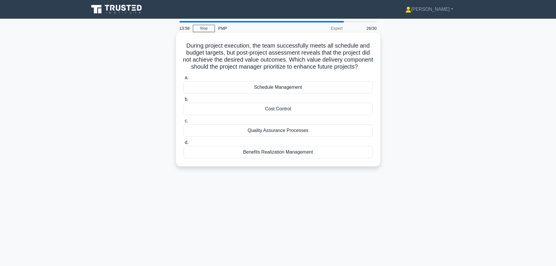
click at [314, 158] on div "Benefits Realization Management" at bounding box center [277, 152] width 189 height 12
click at [183, 144] on input "d. Benefits Realization Management" at bounding box center [183, 143] width 0 height 4
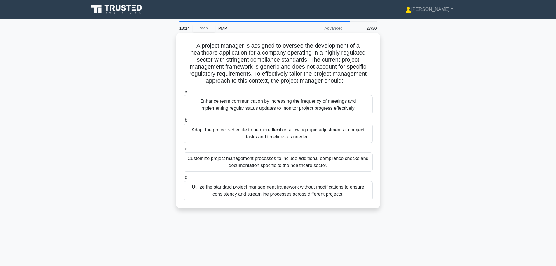
click at [319, 160] on div "Customize project management processes to include additional compliance checks …" at bounding box center [277, 161] width 189 height 19
click at [183, 151] on input "c. Customize project management processes to include additional compliance chec…" at bounding box center [183, 149] width 0 height 4
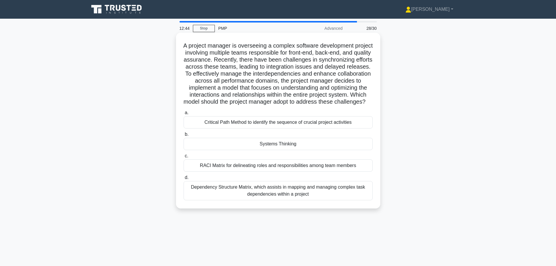
click at [295, 150] on div "Systems Thinking" at bounding box center [277, 144] width 189 height 12
click at [183, 136] on input "b. Systems Thinking" at bounding box center [183, 134] width 0 height 4
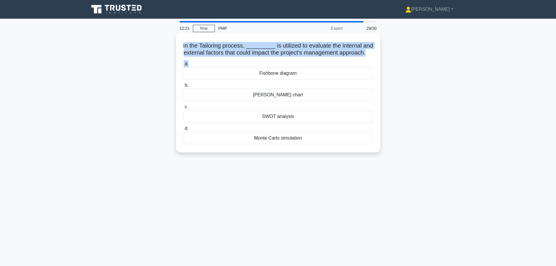
drag, startPoint x: 187, startPoint y: 46, endPoint x: 368, endPoint y: 65, distance: 181.3
click at [368, 65] on div "In the Tailoring process, _________ is utilized to evaluate the internal and ex…" at bounding box center [278, 92] width 200 height 115
copy div "n the Tailoring process, _________ is utilized to evaluate the internal and ext…"
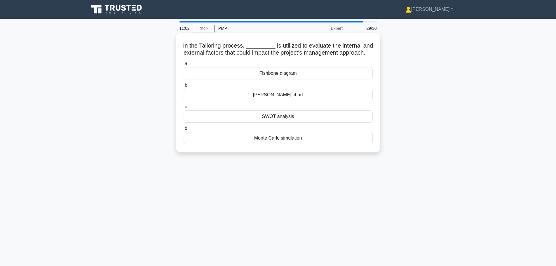
click at [259, 79] on div "Fishbone diagram" at bounding box center [277, 73] width 189 height 12
click at [183, 66] on input "a. Fishbone diagram" at bounding box center [183, 64] width 0 height 4
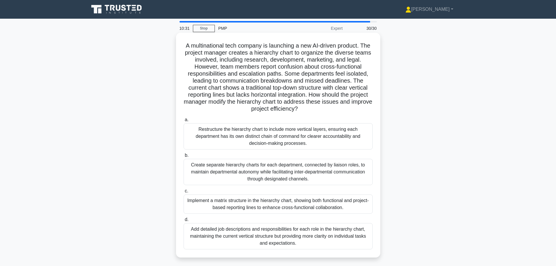
click at [252, 202] on div "Implement a matrix structure in the hierarchy chart, showing both functional an…" at bounding box center [277, 203] width 189 height 19
click at [183, 193] on input "c. Implement a matrix structure in the hierarchy chart, showing both functional…" at bounding box center [183, 191] width 0 height 4
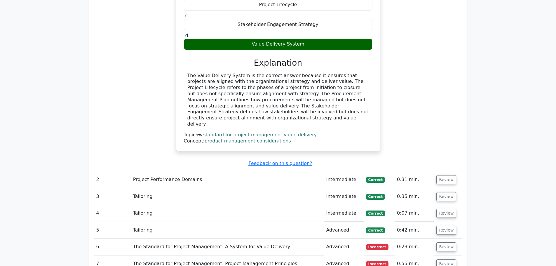
scroll to position [467, 0]
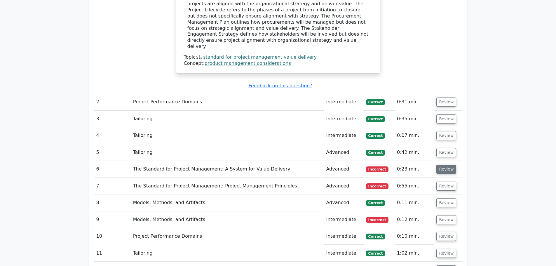
click at [442, 165] on button "Review" at bounding box center [446, 169] width 20 height 9
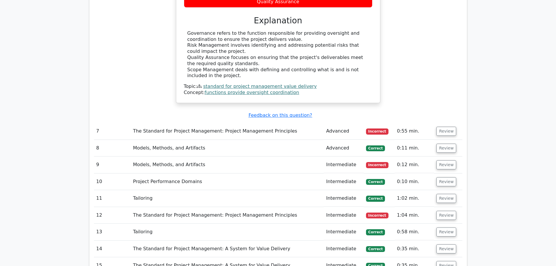
scroll to position [758, 0]
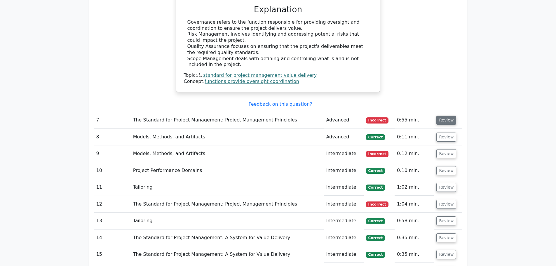
click at [444, 116] on button "Review" at bounding box center [446, 120] width 20 height 9
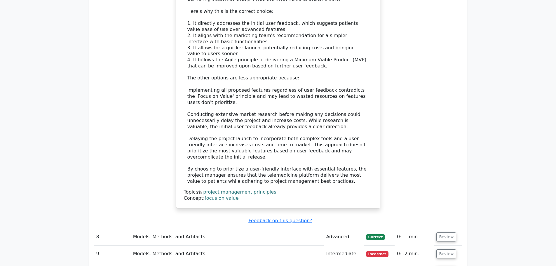
scroll to position [1138, 0]
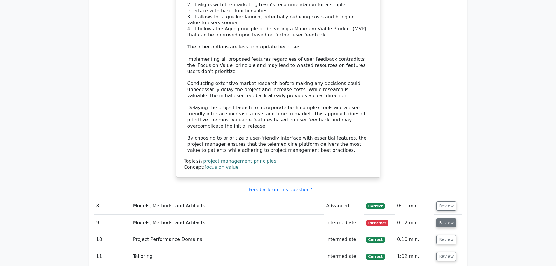
click at [449, 218] on button "Review" at bounding box center [446, 222] width 20 height 9
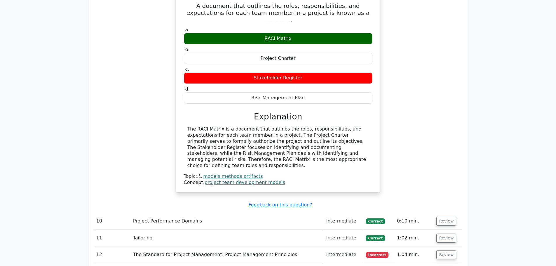
scroll to position [1400, 0]
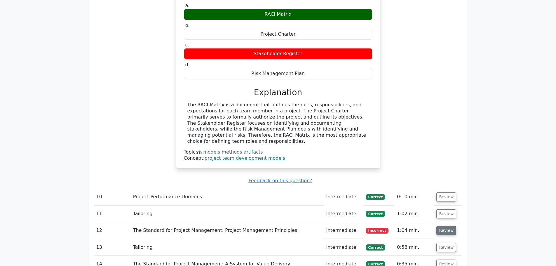
click at [441, 226] on button "Review" at bounding box center [446, 230] width 20 height 9
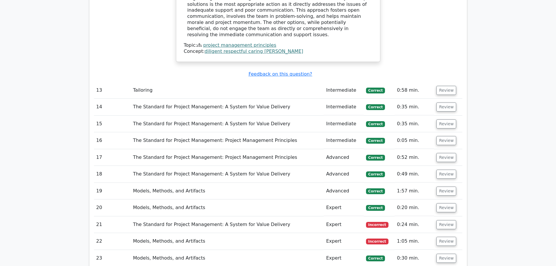
scroll to position [1867, 0]
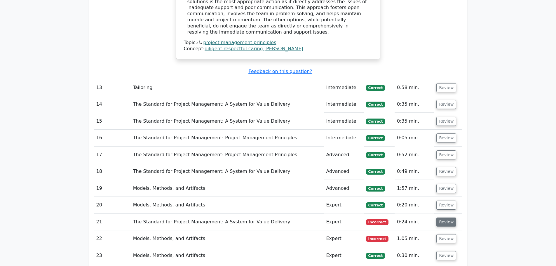
click at [441, 217] on button "Review" at bounding box center [446, 221] width 20 height 9
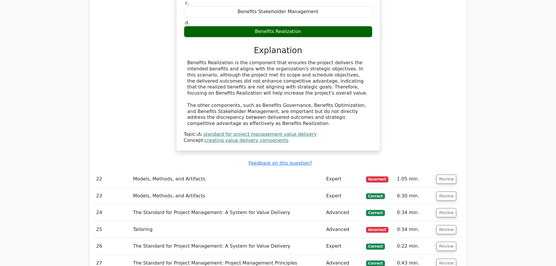
scroll to position [2188, 0]
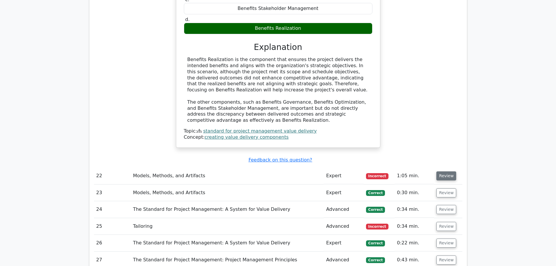
click at [441, 171] on button "Review" at bounding box center [446, 175] width 20 height 9
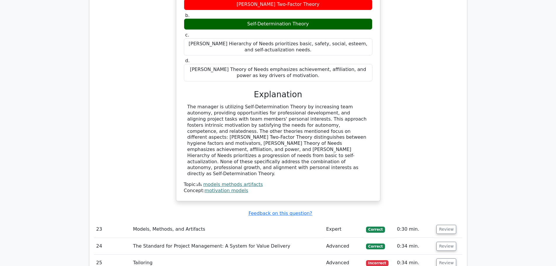
scroll to position [2451, 0]
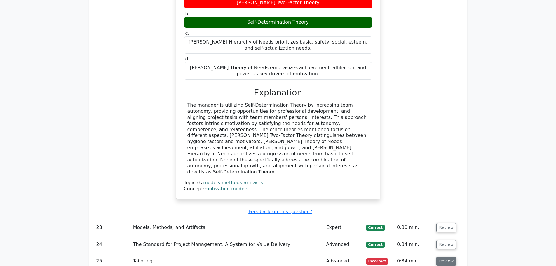
click at [441, 256] on button "Review" at bounding box center [446, 260] width 20 height 9
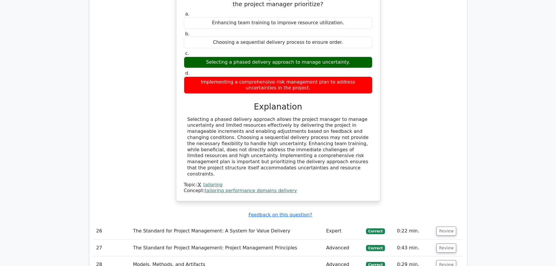
scroll to position [2742, 0]
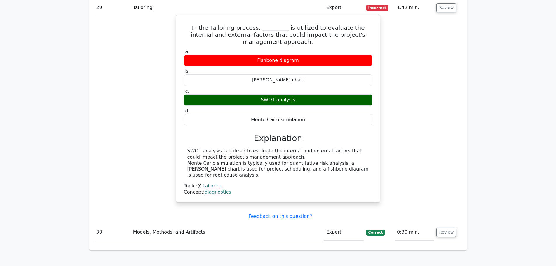
scroll to position [3032, 0]
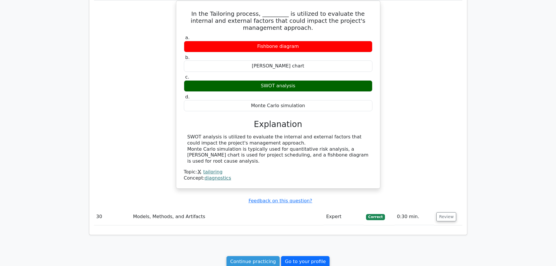
click at [302, 256] on link "Go to your profile" at bounding box center [305, 261] width 48 height 11
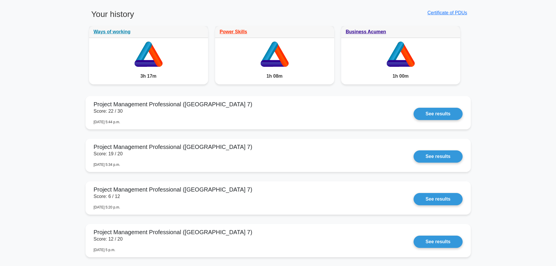
scroll to position [321, 0]
